Goal: Find specific page/section: Find specific page/section

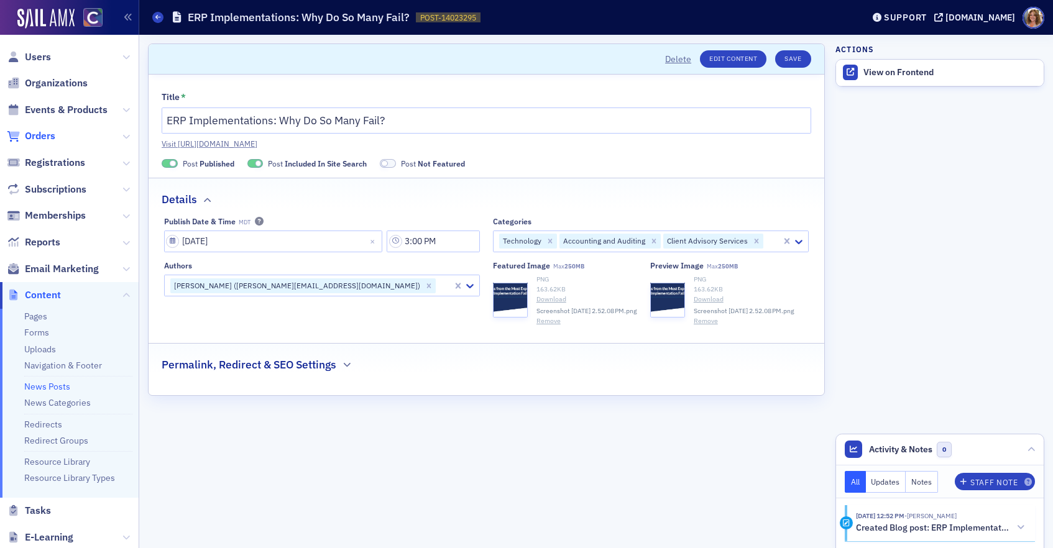
click at [46, 137] on span "Orders" at bounding box center [40, 136] width 30 height 14
click at [45, 137] on span "Orders" at bounding box center [40, 136] width 30 height 14
